Goal: Find specific page/section: Find specific page/section

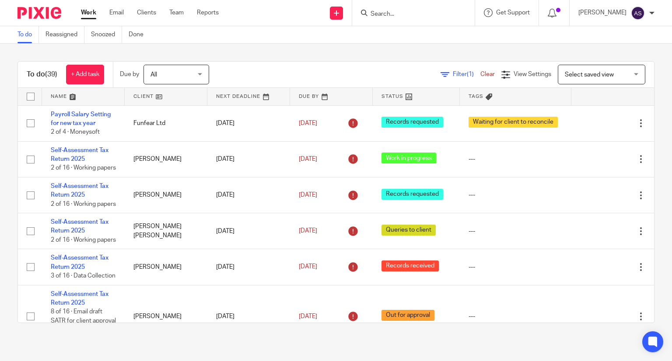
click at [392, 15] on input "Search" at bounding box center [409, 14] width 79 height 8
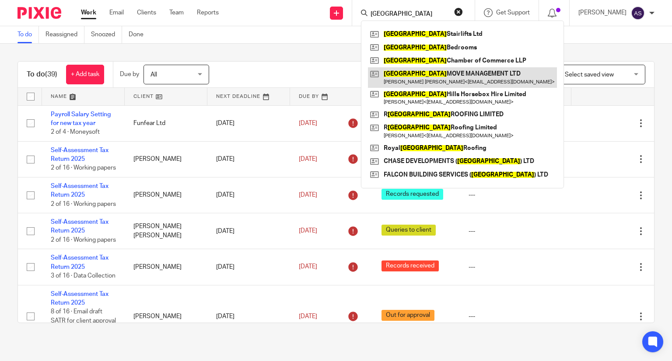
type input "surrey"
click at [432, 81] on link at bounding box center [462, 77] width 189 height 20
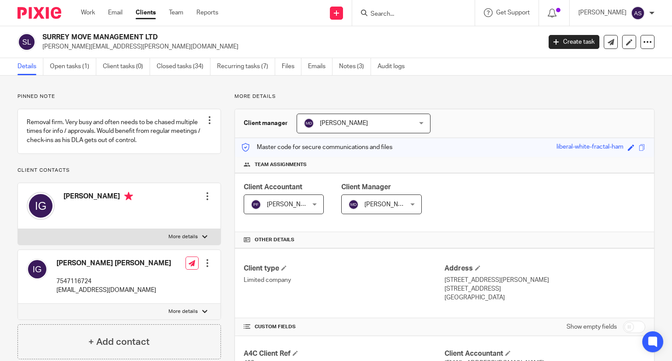
drag, startPoint x: 43, startPoint y: 36, endPoint x: 180, endPoint y: 36, distance: 136.9
click at [180, 36] on h2 "SURREY MOVE MANAGEMENT LTD" at bounding box center [239, 37] width 395 height 9
copy h2 "SURREY MOVE MANAGEMENT LTD"
drag, startPoint x: 185, startPoint y: 37, endPoint x: 180, endPoint y: 3, distance: 34.2
click at [185, 37] on h2 "SURREY MOVE MANAGEMENT LTD" at bounding box center [239, 37] width 395 height 9
